Goal: Task Accomplishment & Management: Use online tool/utility

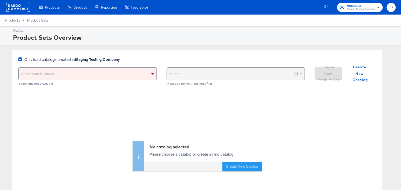
click at [139, 71] on div "Select your business" at bounding box center [88, 73] width 138 height 12
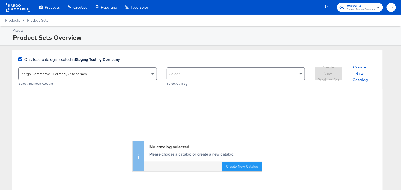
click at [294, 75] on div "Select..." at bounding box center [236, 73] width 138 height 12
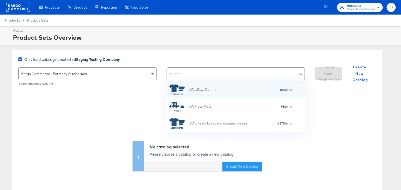
paste input "2162010857655689"
type input "2"
click at [20, 58] on icon at bounding box center [20, 59] width 4 height 4
click at [0, 0] on input "Only load catalogs created in Staging Testing Company" at bounding box center [0, 0] width 0 height 0
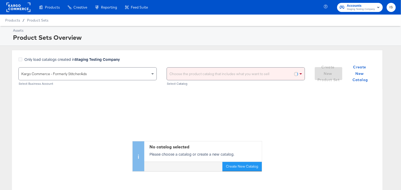
click at [377, 6] on rect "button" at bounding box center [378, 7] width 6 height 6
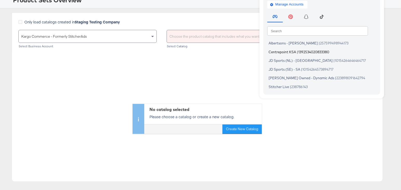
scroll to position [0, 0]
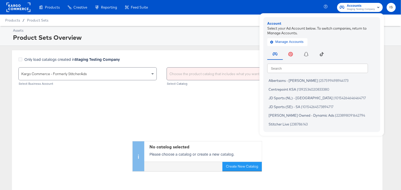
click at [119, 124] on div "No catalog selected Please choose a catalog or create a new catalog. Create New…" at bounding box center [197, 130] width 370 height 82
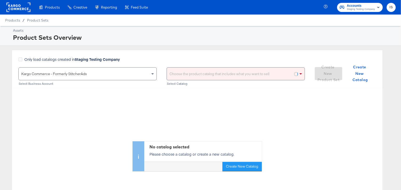
click at [262, 76] on div "Choose the product catalog that includes what you want to sell" at bounding box center [236, 73] width 138 height 12
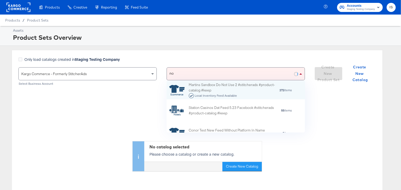
scroll to position [51, 138]
type input "n"
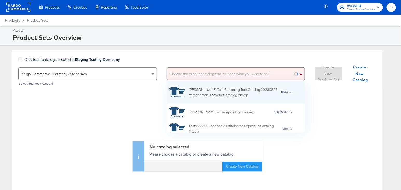
click at [63, 75] on span "Kargo Commerce - Formerly StitcherAds" at bounding box center [54, 73] width 66 height 5
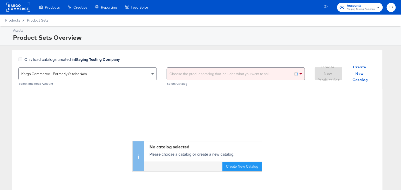
click at [212, 75] on div "Choose the product catalog that includes what you want to sell" at bounding box center [236, 73] width 138 height 12
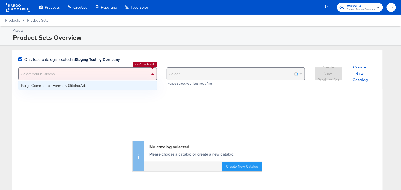
click at [125, 71] on div "Select your business" at bounding box center [88, 73] width 138 height 12
drag, startPoint x: 119, startPoint y: 85, endPoint x: 126, endPoint y: 85, distance: 7.0
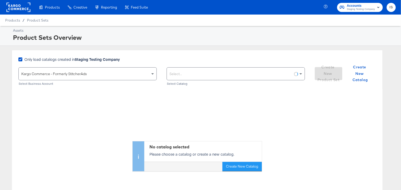
click at [190, 75] on div "Select..." at bounding box center [236, 73] width 138 height 12
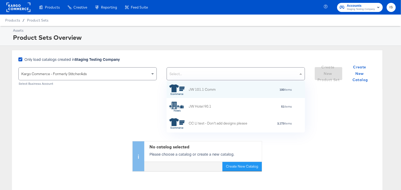
scroll to position [51, 138]
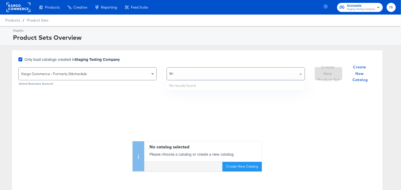
type input "brad"
click at [19, 59] on icon at bounding box center [20, 59] width 4 height 4
click at [0, 0] on input "Only load catalogs created in Staging Testing Company" at bounding box center [0, 0] width 0 height 0
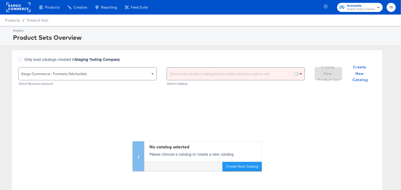
click at [195, 73] on div "Choose the product catalog that includes what you want to sell" at bounding box center [236, 73] width 138 height 12
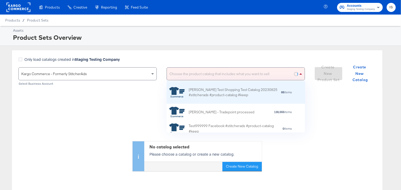
click at [204, 90] on div "Bradley Test Shopping Test Catalog 20230825 #stitcherads #product-catalog #keep" at bounding box center [234, 92] width 91 height 11
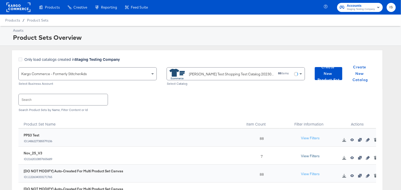
click at [313, 154] on button "View Filters" at bounding box center [310, 155] width 26 height 9
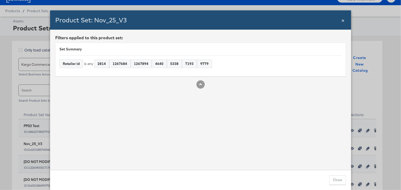
scroll to position [0, 0]
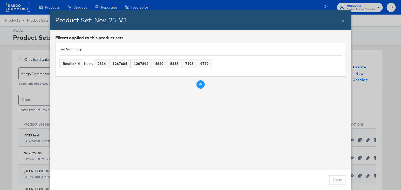
click at [200, 84] on icon "Rule Spec" at bounding box center [200, 84] width 3 height 3
click at [342, 20] on span "×" at bounding box center [342, 19] width 3 height 7
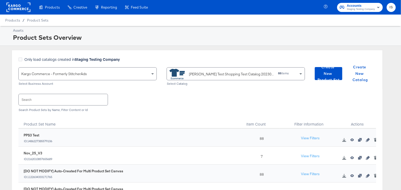
click at [291, 74] on div "Bradley Test Shopping Test Catalog 20230825 #stitcherads #product-catalog #keep…" at bounding box center [233, 73] width 129 height 12
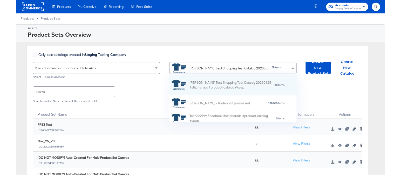
scroll to position [0, 0]
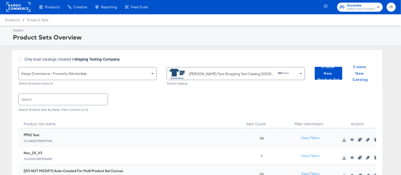
paste input "122954814226848"
type input "122954814226848"
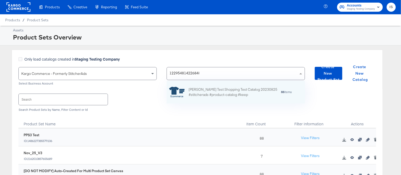
scroll to position [23, 138]
click at [216, 93] on div "Bradley Test Shopping Test Catalog 20230825 #stitcherads #product-catalog #keep" at bounding box center [234, 92] width 91 height 11
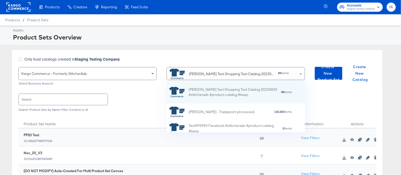
scroll to position [0, 0]
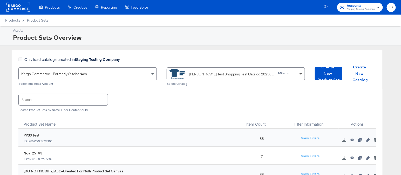
click at [298, 72] on span at bounding box center [301, 73] width 6 height 12
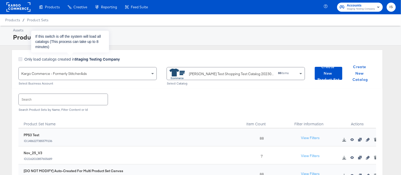
click at [19, 59] on icon at bounding box center [20, 59] width 4 height 4
click at [0, 0] on input "Only load catalogs created in Staging Testing Company" at bounding box center [0, 0] width 0 height 0
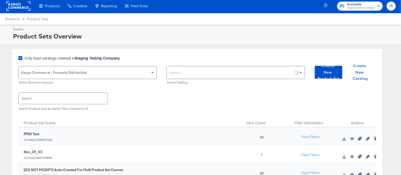
click at [190, 75] on div "Select..." at bounding box center [236, 72] width 138 height 12
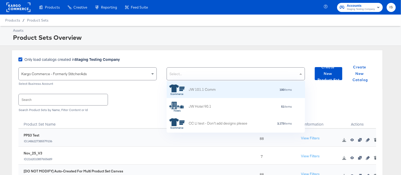
scroll to position [12, 0]
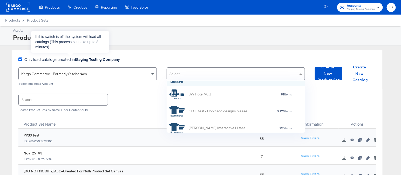
click at [20, 59] on icon at bounding box center [20, 59] width 4 height 4
click at [0, 0] on input "Only load catalogs created in Staging Testing Company" at bounding box center [0, 0] width 0 height 0
